Goal: Check status: Check status

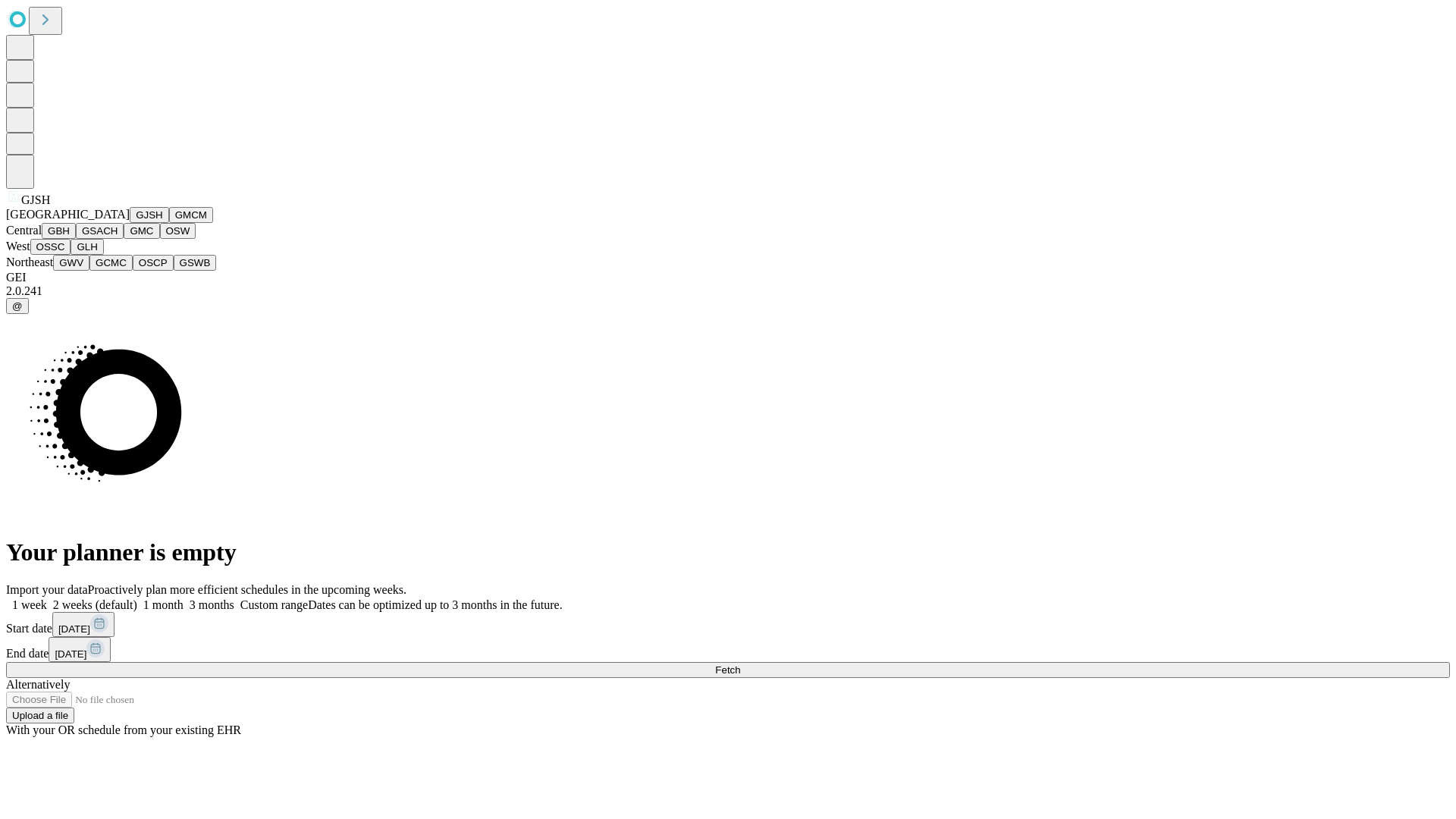
click at [130, 223] on button "GJSH" at bounding box center [149, 215] width 39 height 16
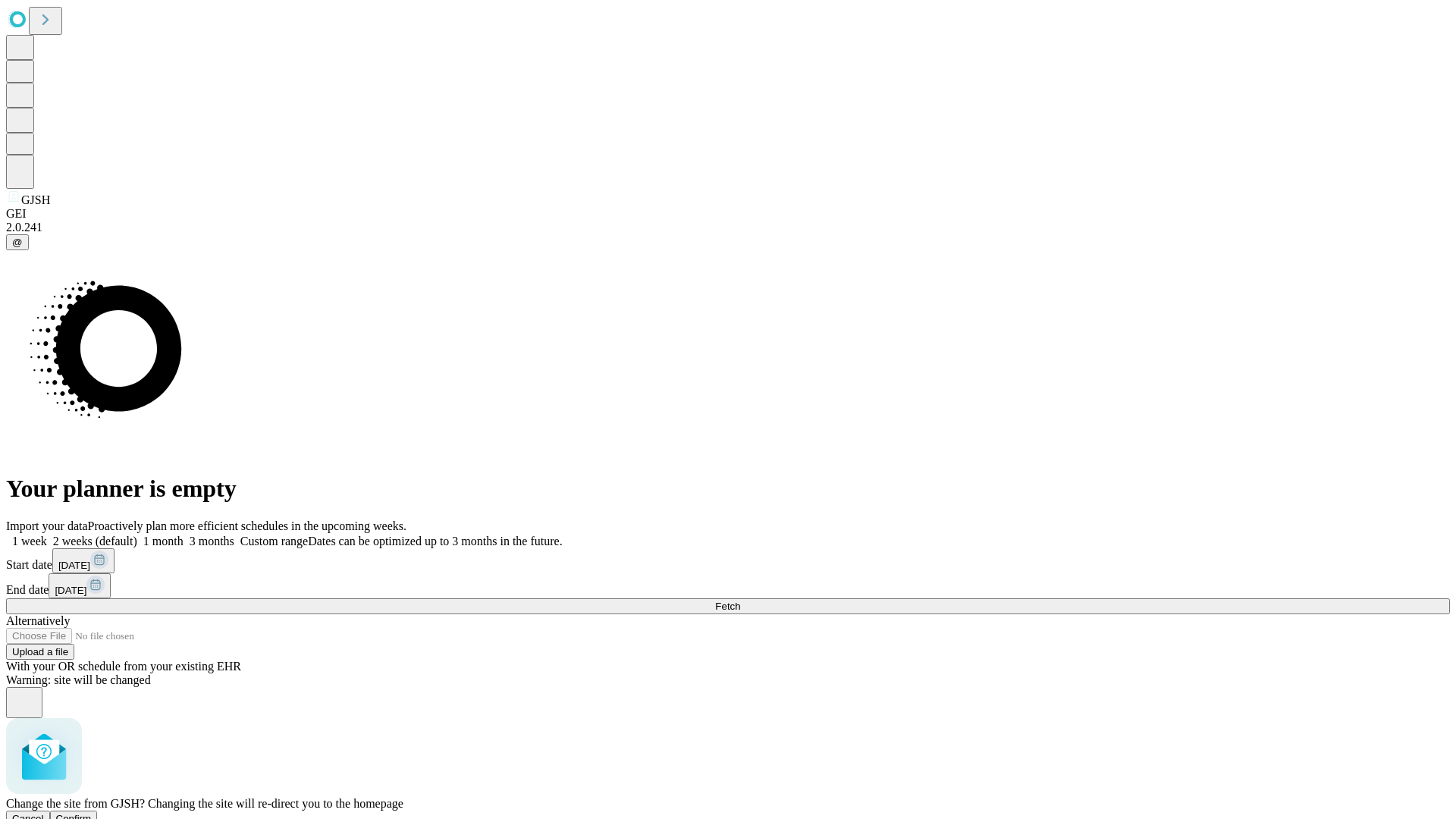
click at [92, 813] on span "Confirm" at bounding box center [74, 819] width 36 height 11
click at [137, 535] on label "2 weeks (default)" at bounding box center [92, 542] width 91 height 13
click at [740, 600] on span "Fetch" at bounding box center [728, 606] width 25 height 11
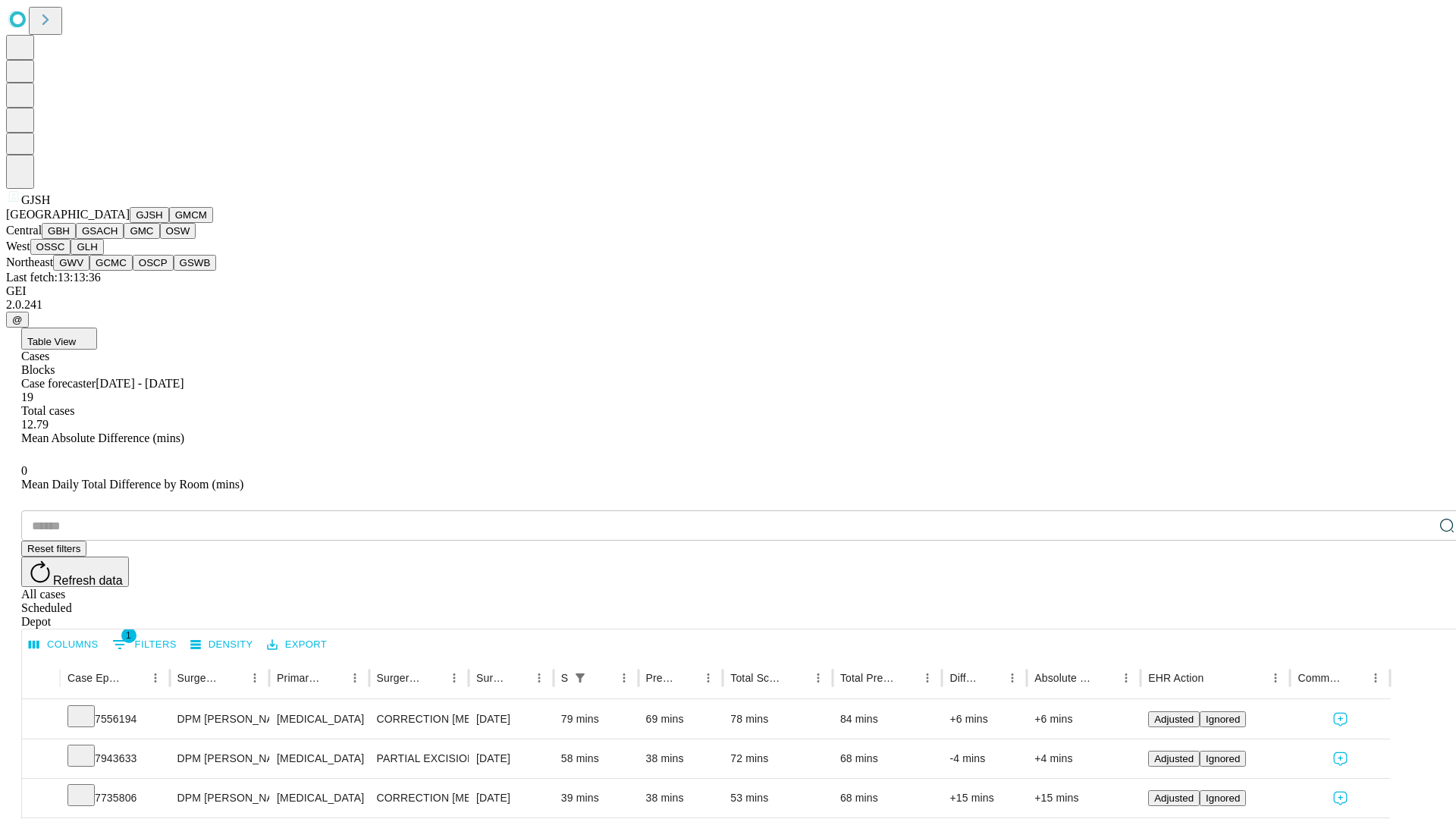
click at [169, 223] on button "GMCM" at bounding box center [191, 215] width 44 height 16
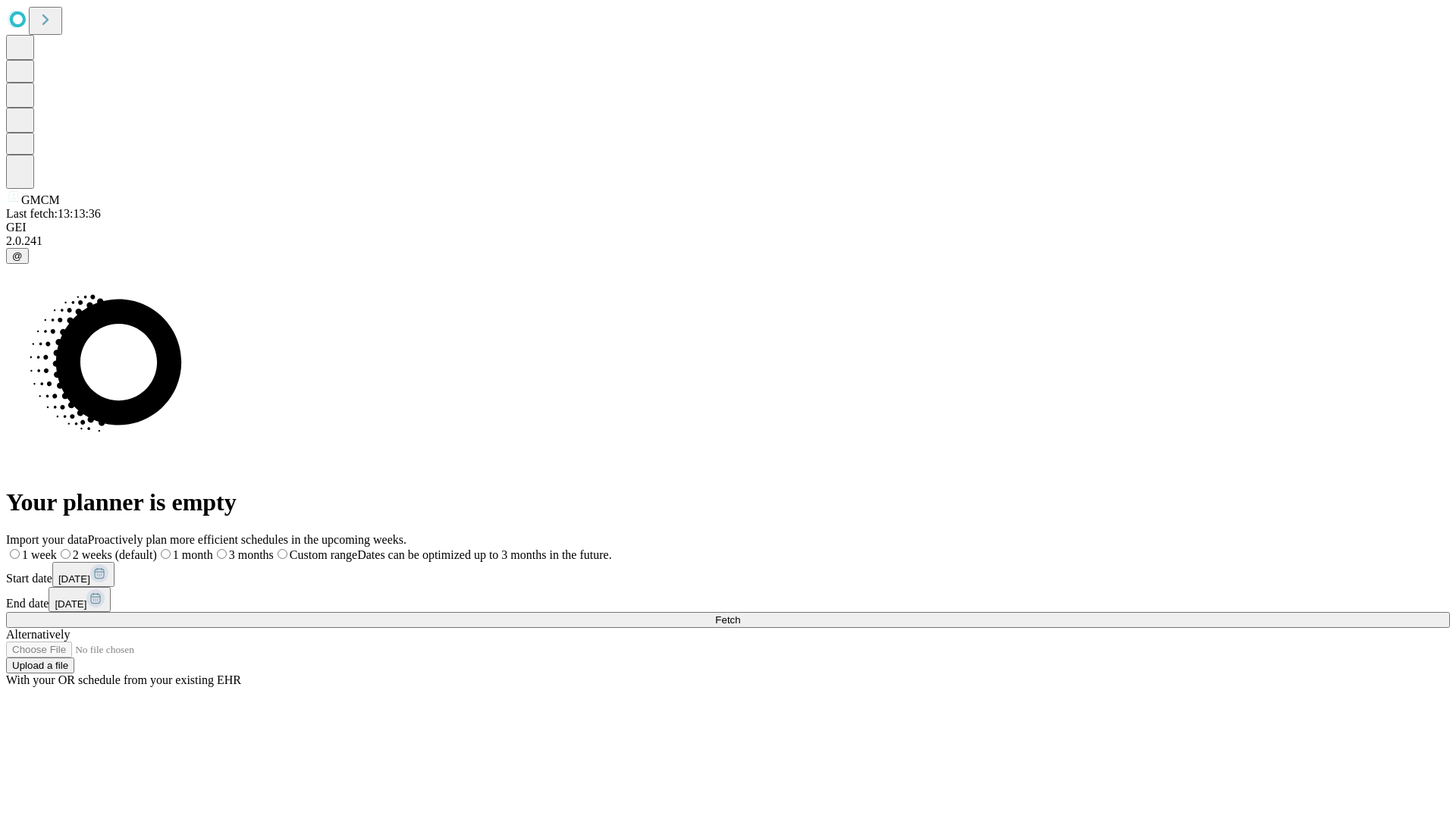
click at [157, 548] on label "2 weeks (default)" at bounding box center [107, 555] width 100 height 13
click at [740, 614] on span "Fetch" at bounding box center [728, 620] width 25 height 11
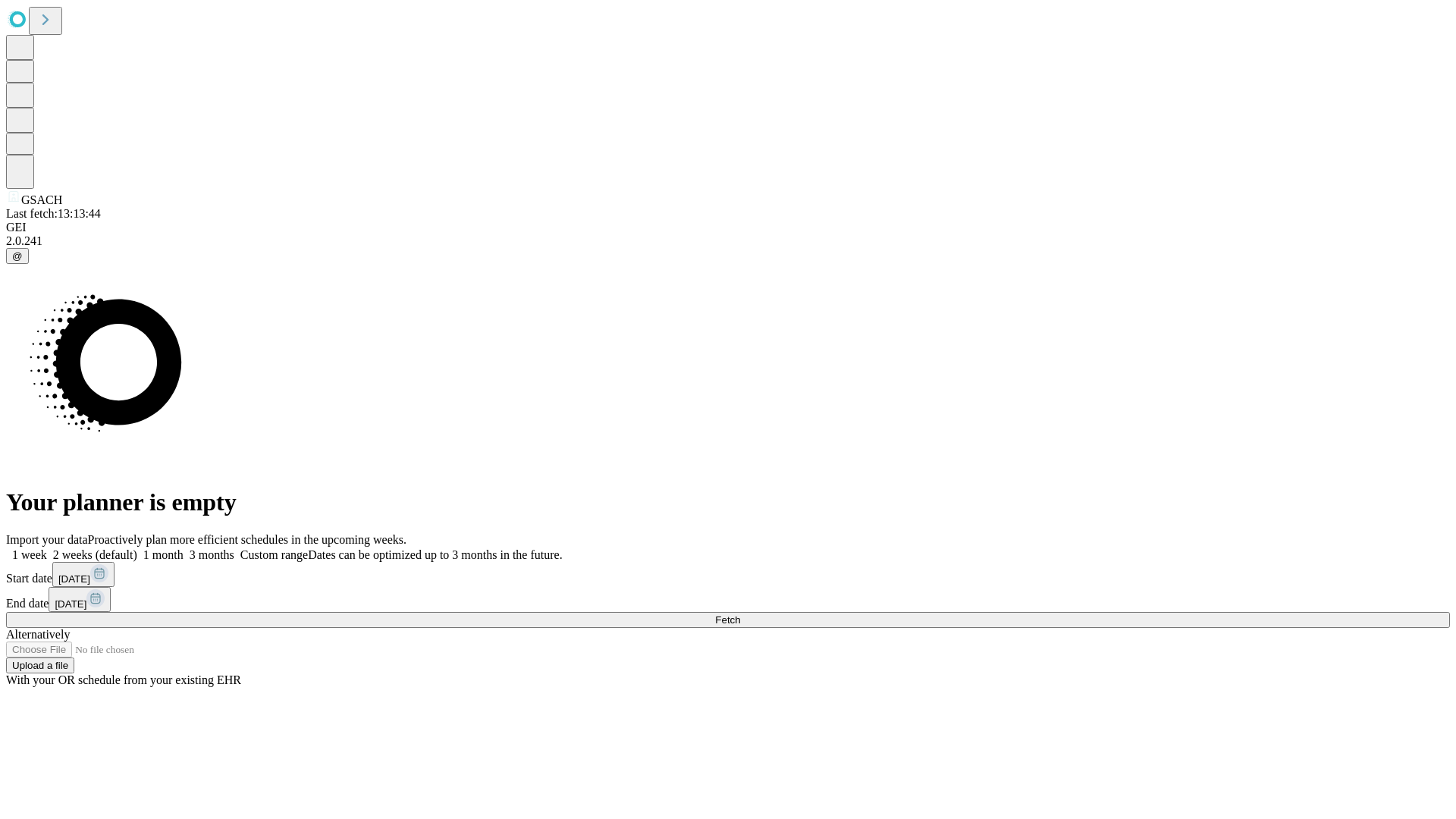
click at [137, 548] on label "2 weeks (default)" at bounding box center [92, 555] width 91 height 13
click at [740, 614] on span "Fetch" at bounding box center [728, 620] width 25 height 11
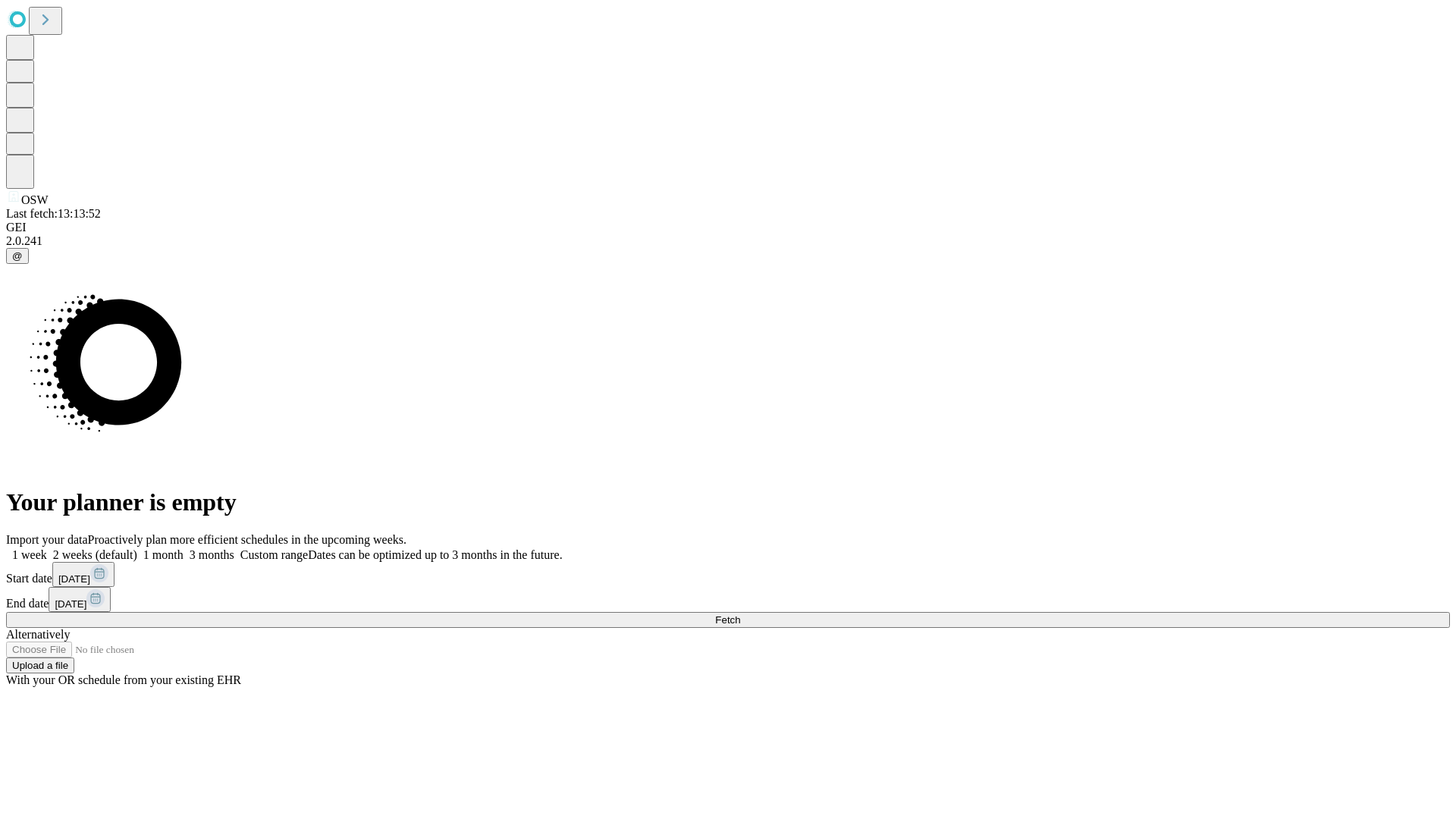
click at [137, 548] on label "2 weeks (default)" at bounding box center [92, 555] width 91 height 13
click at [740, 614] on span "Fetch" at bounding box center [728, 620] width 25 height 11
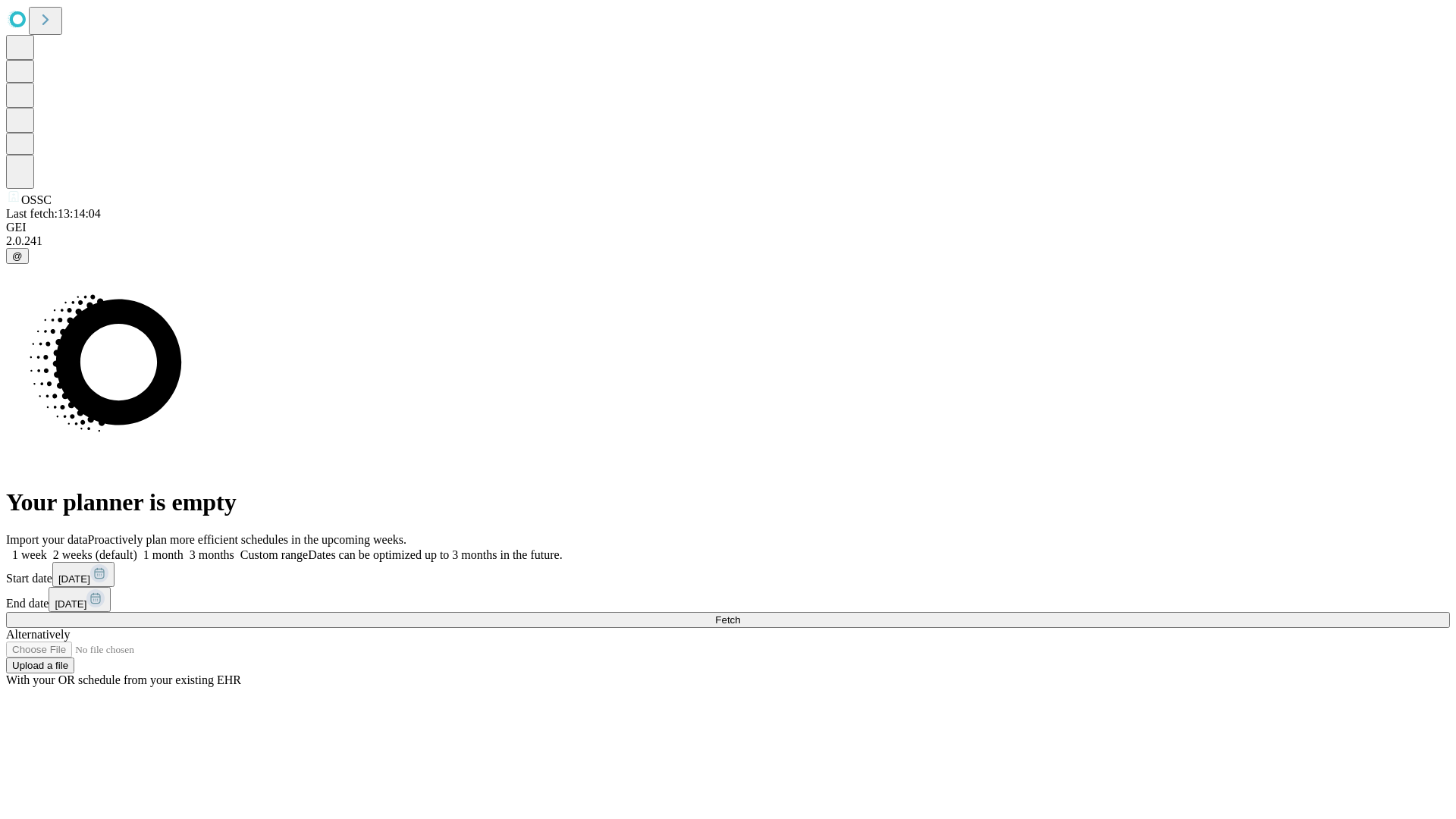
click at [137, 548] on label "2 weeks (default)" at bounding box center [92, 555] width 91 height 13
click at [740, 614] on span "Fetch" at bounding box center [728, 620] width 25 height 11
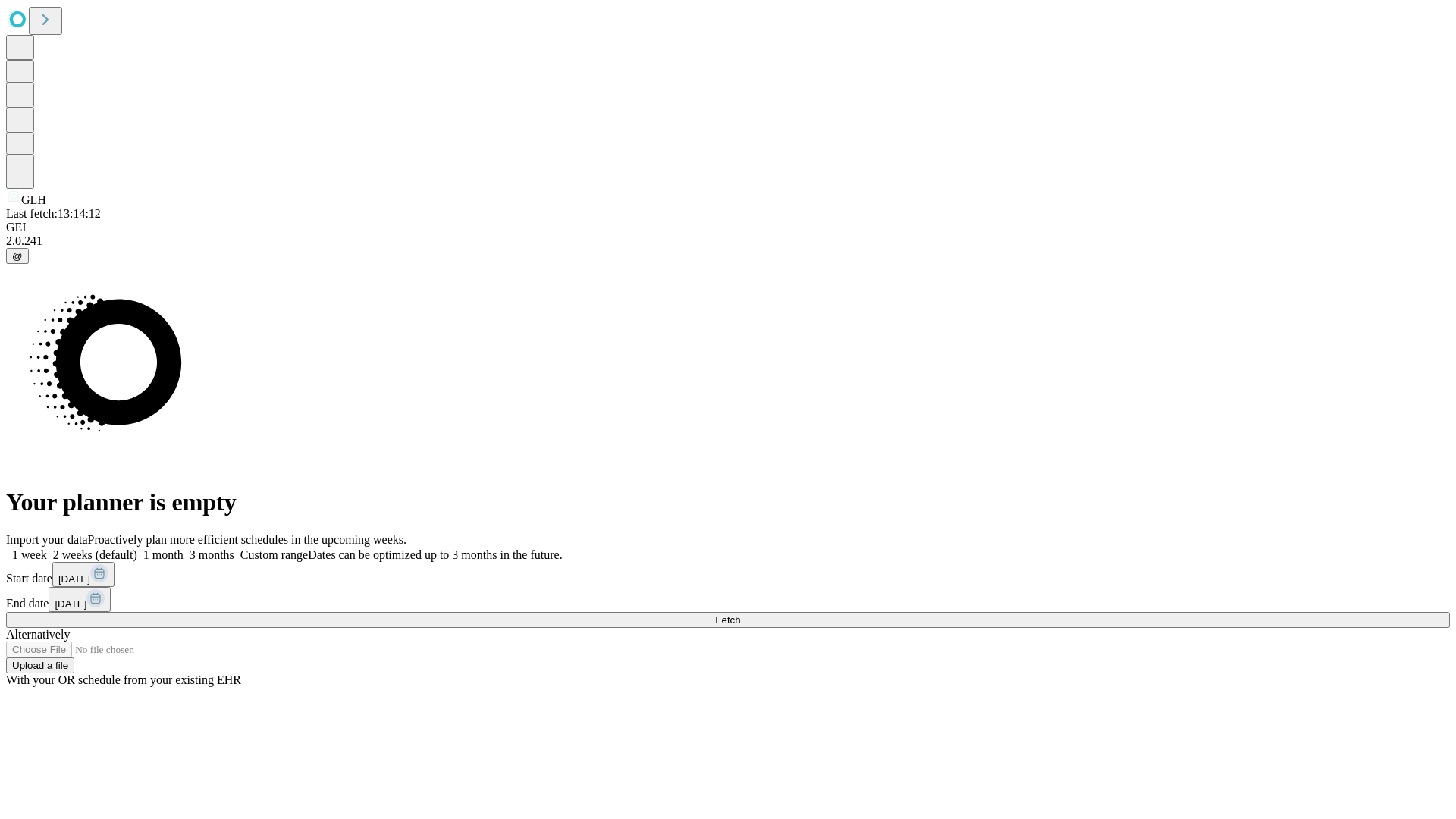
click at [137, 548] on label "2 weeks (default)" at bounding box center [92, 555] width 91 height 13
click at [740, 614] on span "Fetch" at bounding box center [728, 620] width 25 height 11
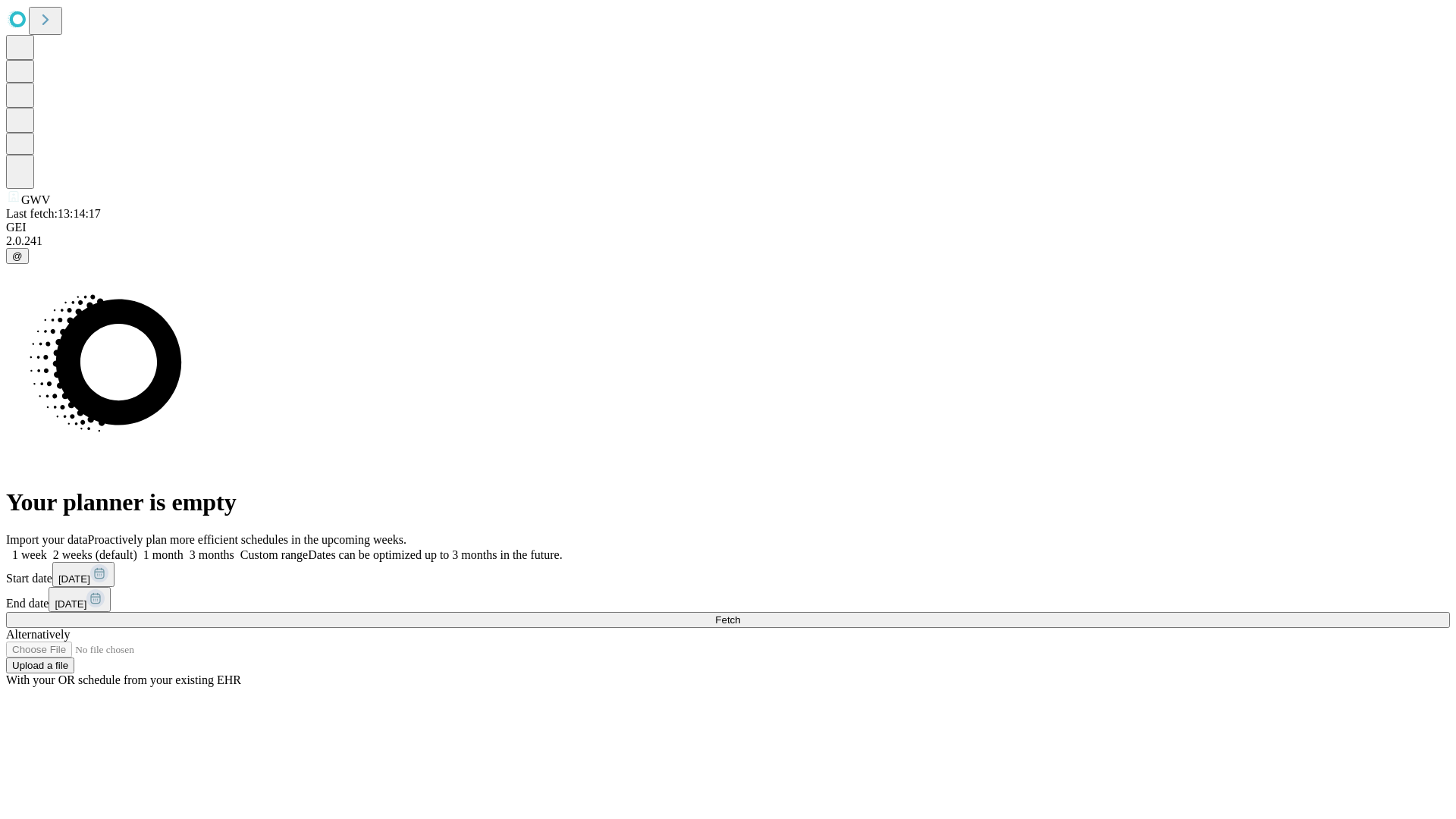
click at [740, 614] on span "Fetch" at bounding box center [728, 620] width 25 height 11
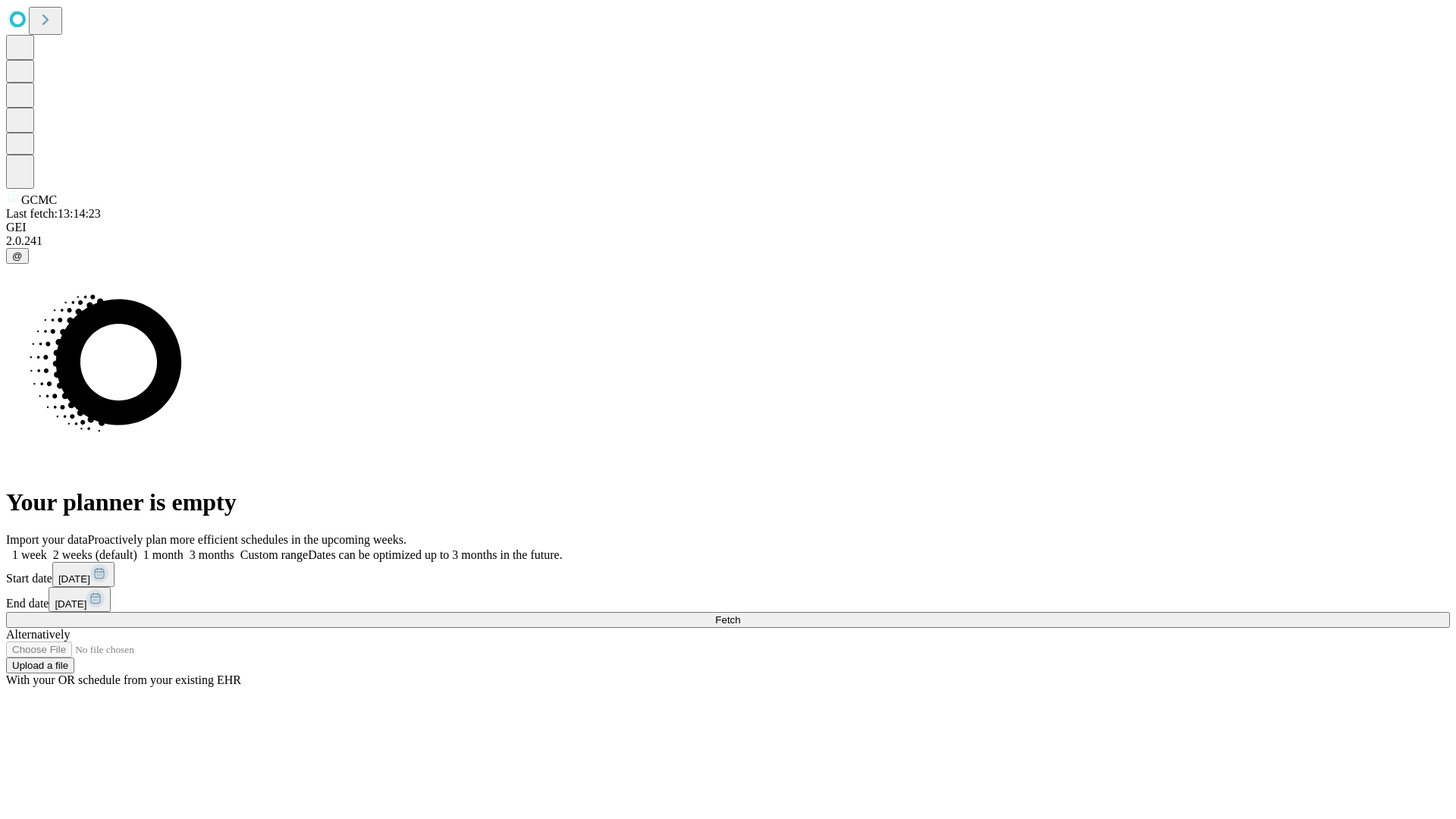
click at [137, 548] on label "2 weeks (default)" at bounding box center [92, 555] width 91 height 13
click at [740, 614] on span "Fetch" at bounding box center [728, 620] width 25 height 11
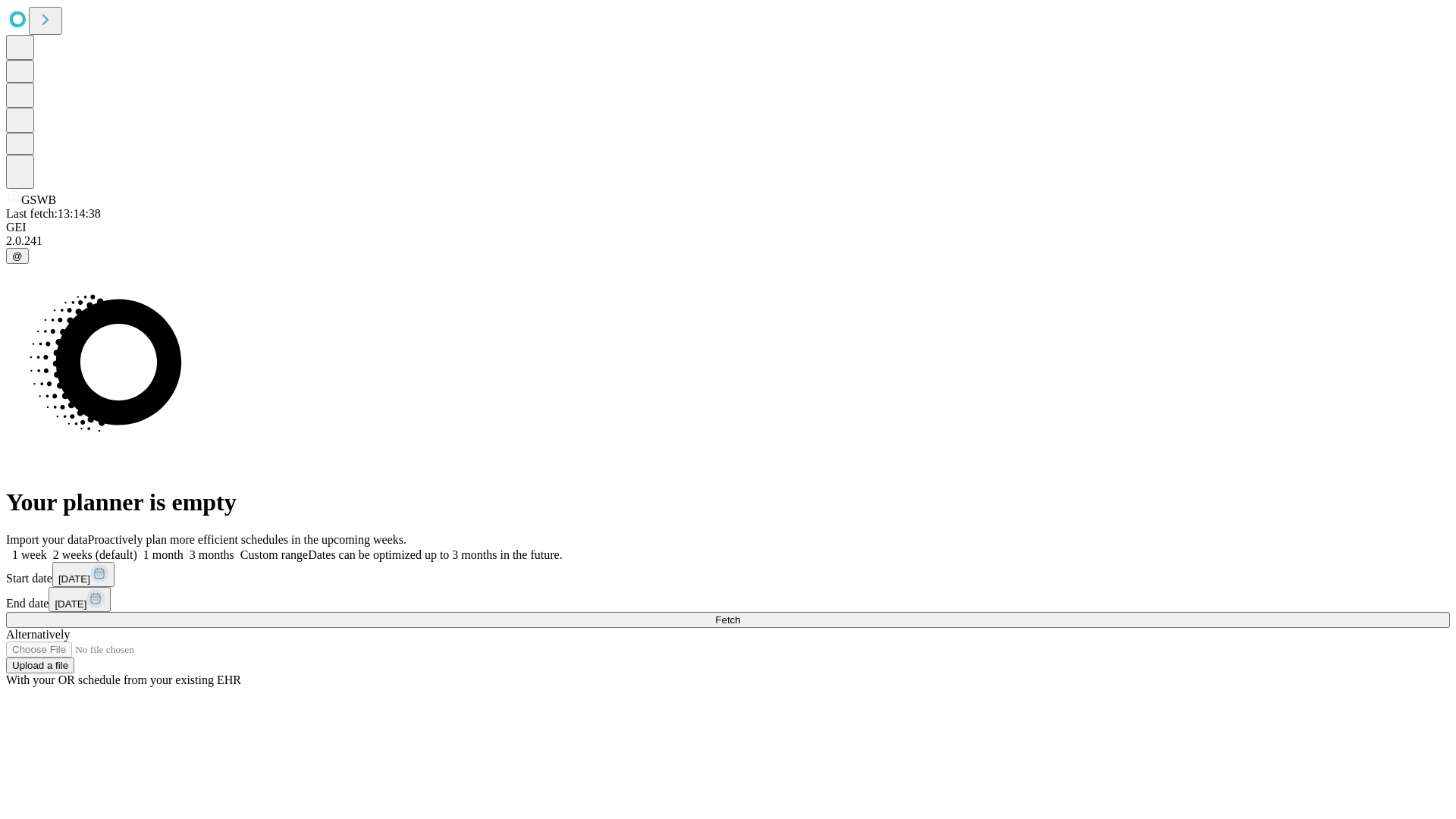
click at [740, 614] on span "Fetch" at bounding box center [728, 620] width 25 height 11
